Goal: Navigation & Orientation: Find specific page/section

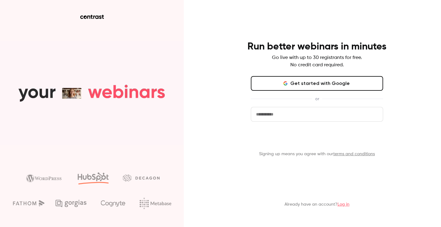
click at [324, 138] on button "Get started" at bounding box center [317, 139] width 132 height 15
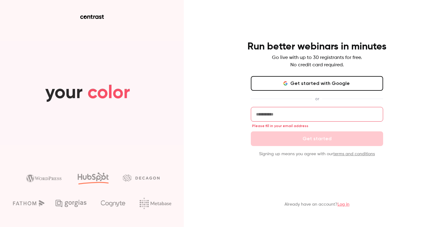
click at [298, 112] on input "email" at bounding box center [317, 114] width 132 height 15
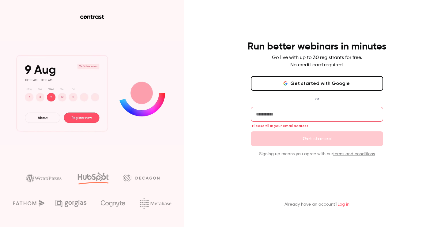
click at [319, 88] on button "Get started with Google" at bounding box center [317, 83] width 132 height 15
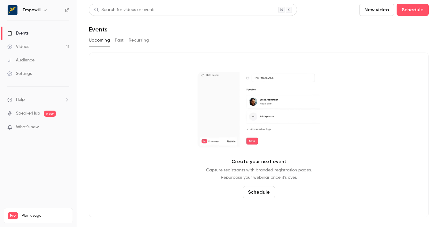
click at [117, 40] on button "Past" at bounding box center [119, 40] width 9 height 10
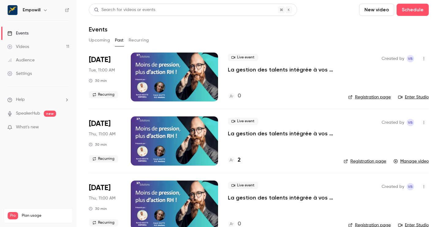
click at [43, 9] on icon "button" at bounding box center [45, 10] width 5 height 5
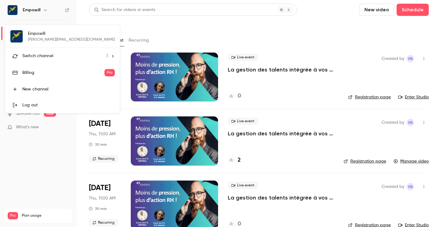
click at [42, 56] on span "Switch channel" at bounding box center [37, 56] width 31 height 6
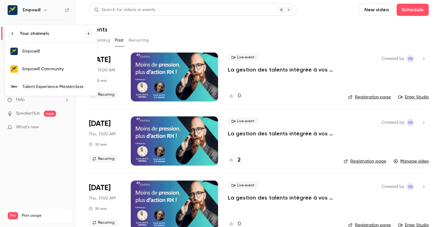
click at [62, 68] on div "Empowill Community" at bounding box center [57, 69] width 70 height 6
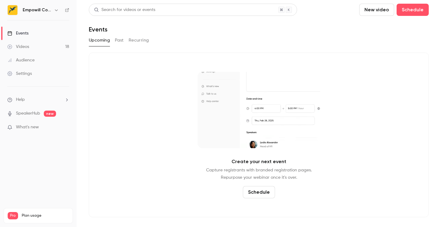
click at [121, 43] on button "Past" at bounding box center [119, 40] width 9 height 10
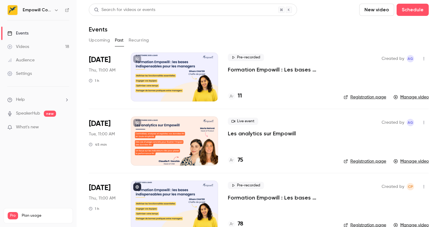
scroll to position [19, 0]
